Goal: Transaction & Acquisition: Purchase product/service

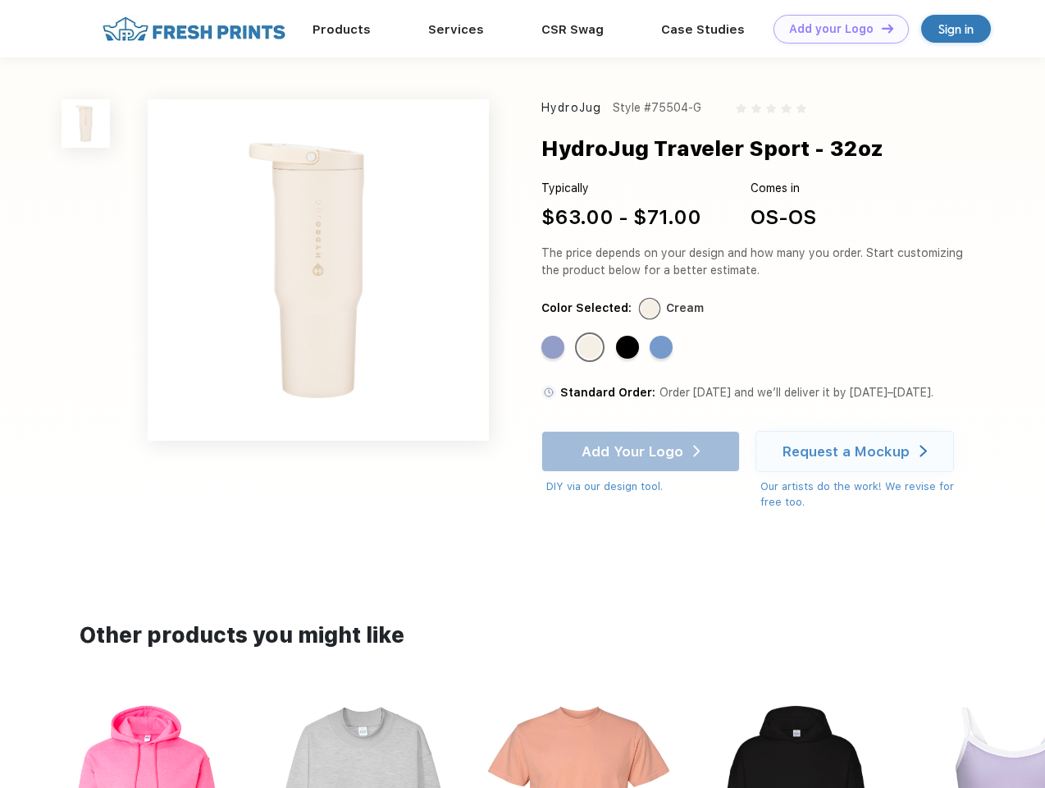
click at [835, 29] on link "Add your Logo Design Tool" at bounding box center [841, 29] width 135 height 29
click at [0, 0] on div "Design Tool" at bounding box center [0, 0] width 0 height 0
click at [880, 28] on link "Add your Logo Design Tool" at bounding box center [841, 29] width 135 height 29
click at [86, 123] on img at bounding box center [86, 123] width 48 height 48
click at [555, 348] on div "Standard Color" at bounding box center [553, 347] width 23 height 23
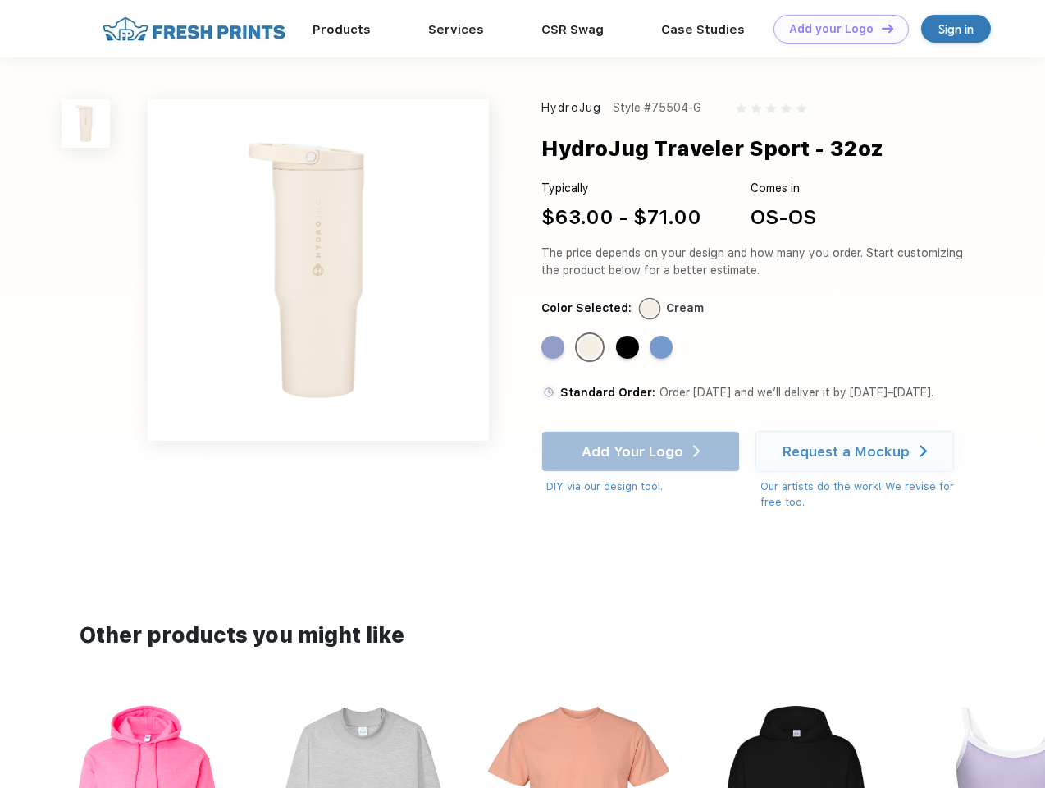
click at [592, 348] on div "Standard Color" at bounding box center [589, 347] width 23 height 23
click at [629, 348] on div "Standard Color" at bounding box center [627, 347] width 23 height 23
click at [663, 348] on div "Standard Color" at bounding box center [661, 347] width 23 height 23
click at [642, 451] on div "Add Your Logo DIY via our design tool. Ah shoot! This product isn't up in our d…" at bounding box center [641, 463] width 199 height 64
click at [857, 451] on div "Request a Mockup" at bounding box center [846, 451] width 127 height 16
